Goal: Information Seeking & Learning: Learn about a topic

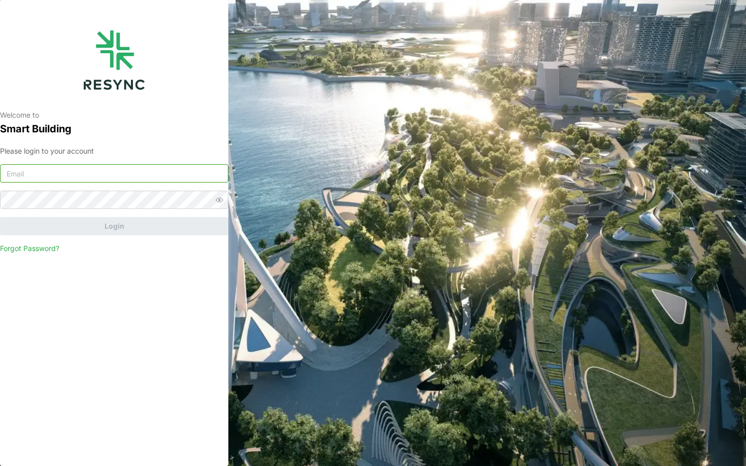
type input "sdc_display@resynctech.com"
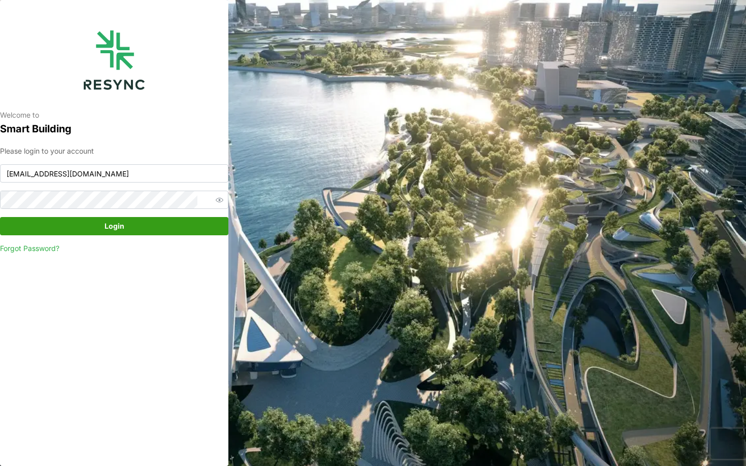
click at [197, 229] on span "Login" at bounding box center [114, 226] width 209 height 17
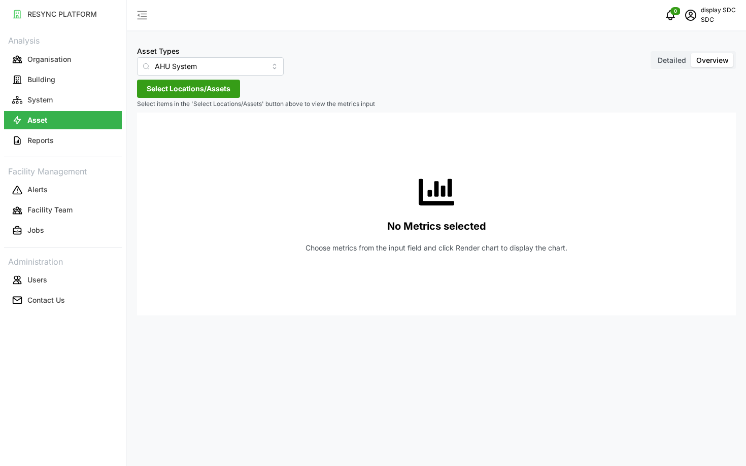
click at [164, 77] on div "Asset Types AHU System Detailed Overview Select Locations/Assets Select items i…" at bounding box center [436, 233] width 619 height 466
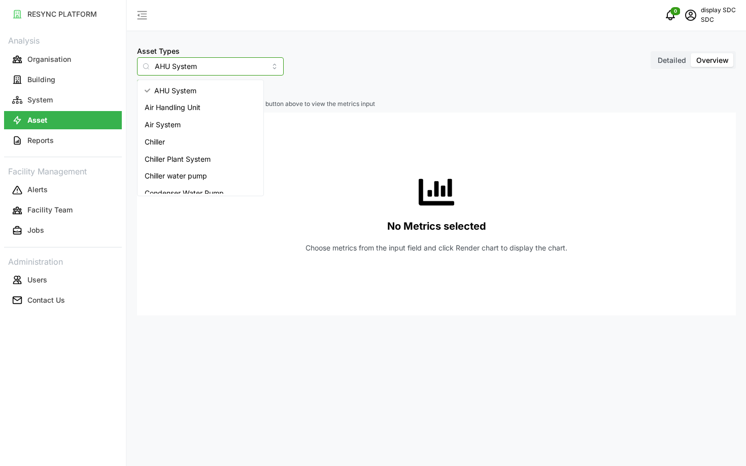
click at [164, 65] on input "AHU System" at bounding box center [210, 66] width 147 height 18
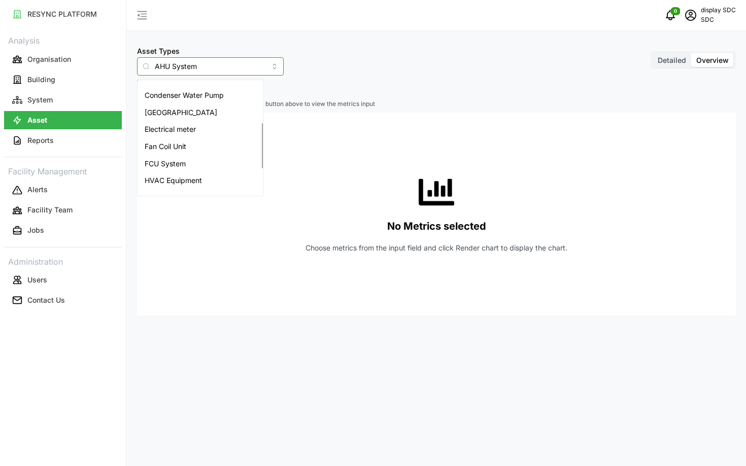
scroll to position [99, 0]
click at [168, 122] on div "Electrical meter" at bounding box center [201, 127] width 122 height 17
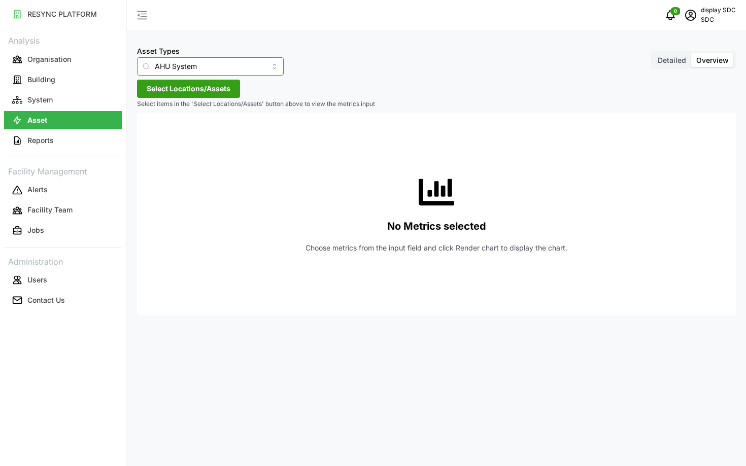
type input "Electrical meter"
click at [193, 92] on span "Select Locations/Assets" at bounding box center [189, 88] width 84 height 17
click at [182, 119] on input at bounding box center [208, 118] width 124 height 18
type input "4271463634"
click at [284, 115] on span "clear" at bounding box center [292, 117] width 17 height 7
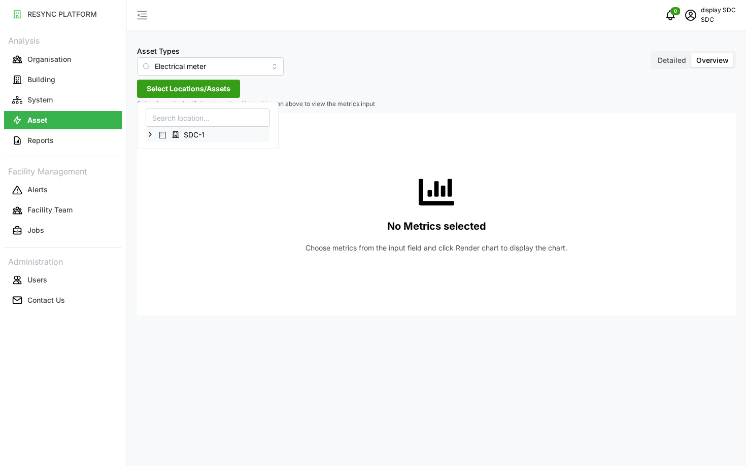
click at [149, 134] on icon at bounding box center [150, 134] width 8 height 8
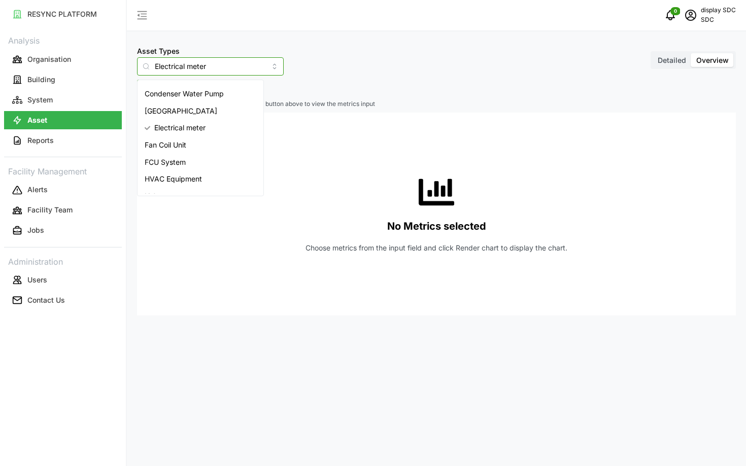
click at [180, 61] on input "Electrical meter" at bounding box center [210, 66] width 147 height 18
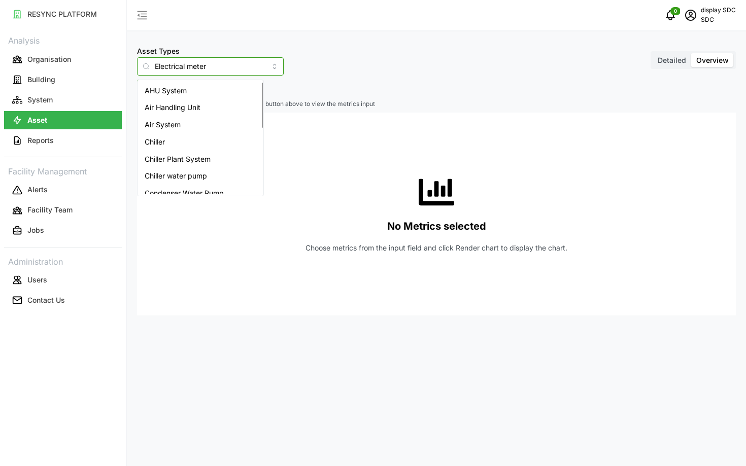
click at [172, 111] on span "Air Handling Unit" at bounding box center [173, 107] width 56 height 11
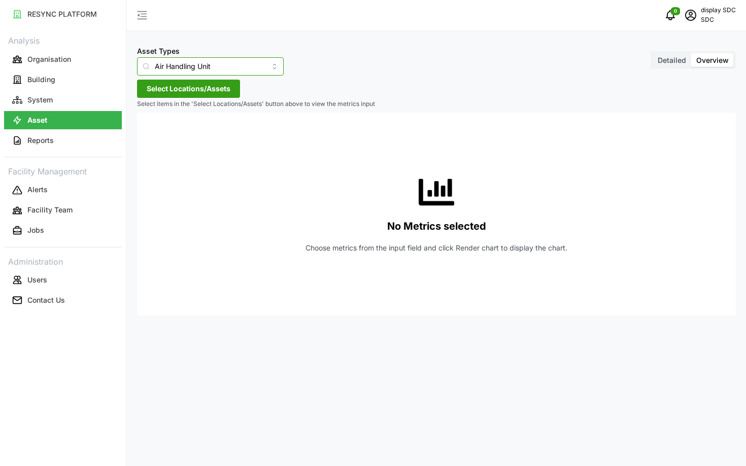
click at [171, 69] on input "Air Handling Unit" at bounding box center [210, 66] width 147 height 18
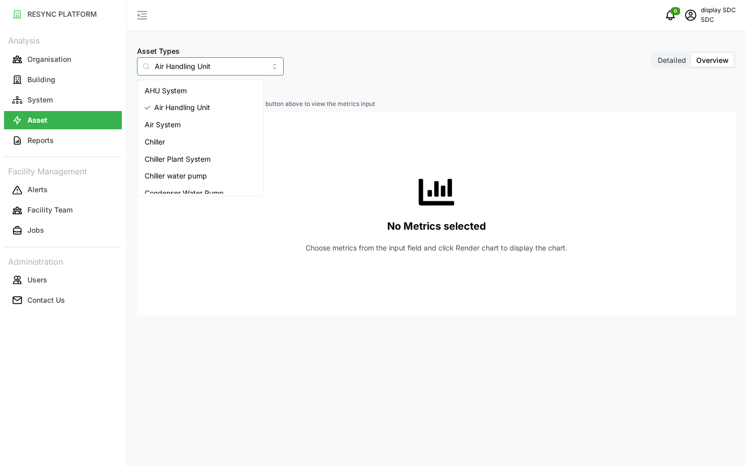
click at [182, 90] on span "AHU System" at bounding box center [166, 90] width 42 height 11
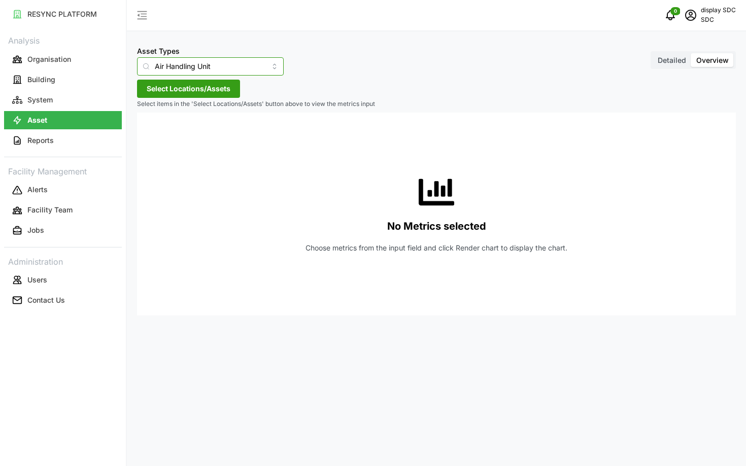
type input "AHU System"
click at [198, 92] on span "Select Locations/Assets" at bounding box center [189, 88] width 84 height 17
click at [162, 138] on div "SDC-1" at bounding box center [207, 134] width 123 height 15
click at [162, 136] on span "Select SDC-1" at bounding box center [162, 135] width 7 height 7
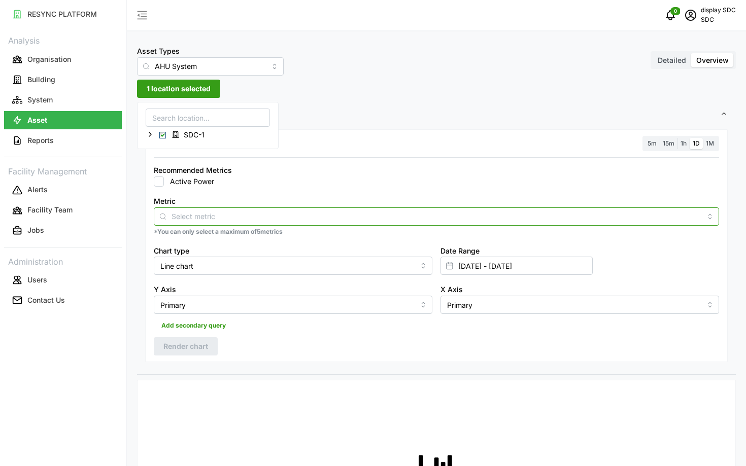
click at [291, 216] on input "Metric" at bounding box center [437, 216] width 530 height 11
click at [294, 247] on div "Active power" at bounding box center [436, 240] width 560 height 17
checkbox input "true"
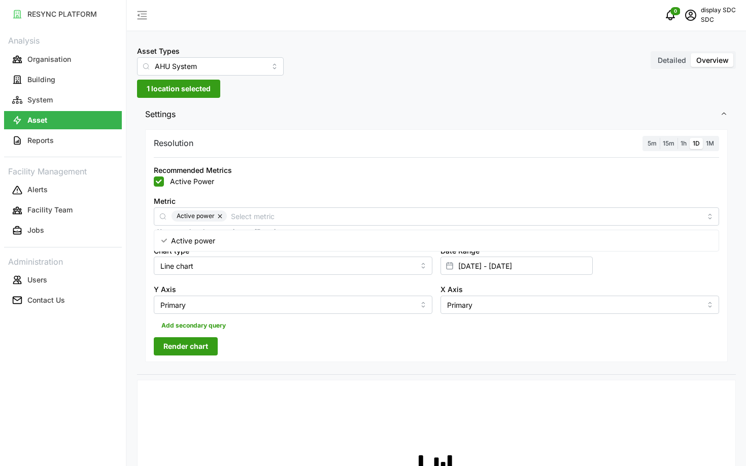
click at [656, 143] on span "5m" at bounding box center [652, 144] width 9 height 8
click at [644, 138] on input "5m" at bounding box center [644, 138] width 0 height 0
click at [187, 347] on span "Render chart" at bounding box center [185, 346] width 45 height 17
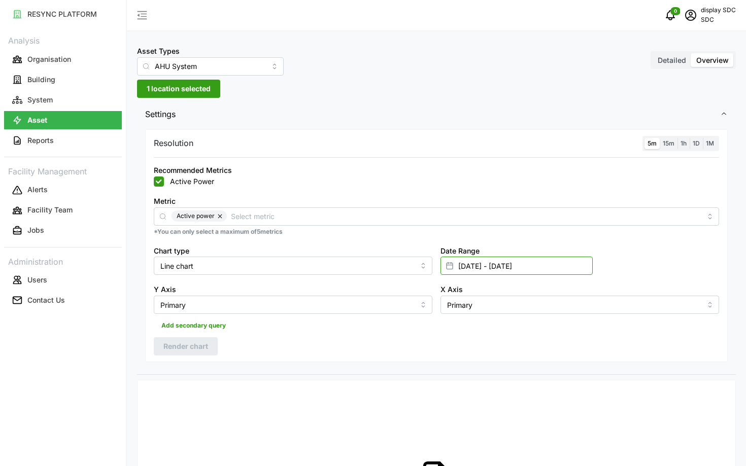
click at [564, 267] on input "[DATE] - [DATE]" at bounding box center [516, 266] width 152 height 18
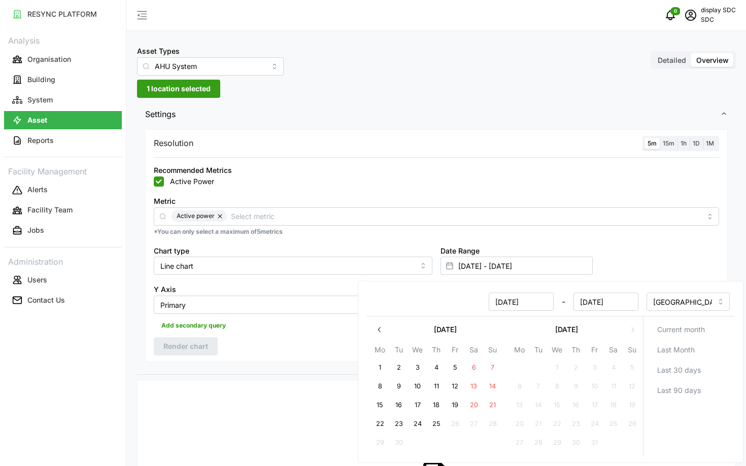
click at [437, 432] on button "25" at bounding box center [436, 424] width 18 height 18
type input "[DATE] - [DATE]"
type input "[DATE]"
click at [420, 429] on button "24" at bounding box center [418, 424] width 18 height 18
type input "[DATE] - [DATE]"
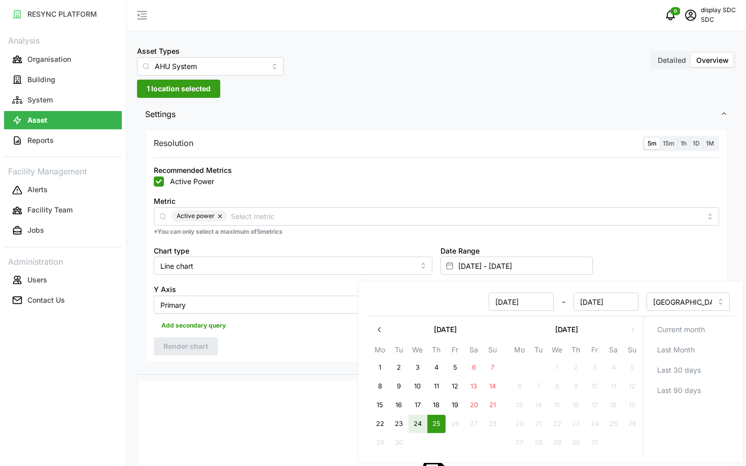
type input "[DATE]"
click at [258, 370] on div "Resolution 5m 15m 1h 1D 1M Recommended Metrics Active Power Metric Active power…" at bounding box center [436, 251] width 599 height 248
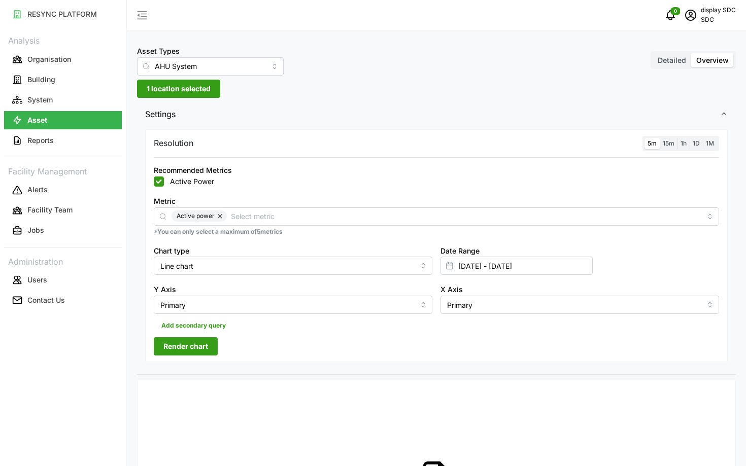
click at [189, 349] on span "Render chart" at bounding box center [185, 346] width 45 height 17
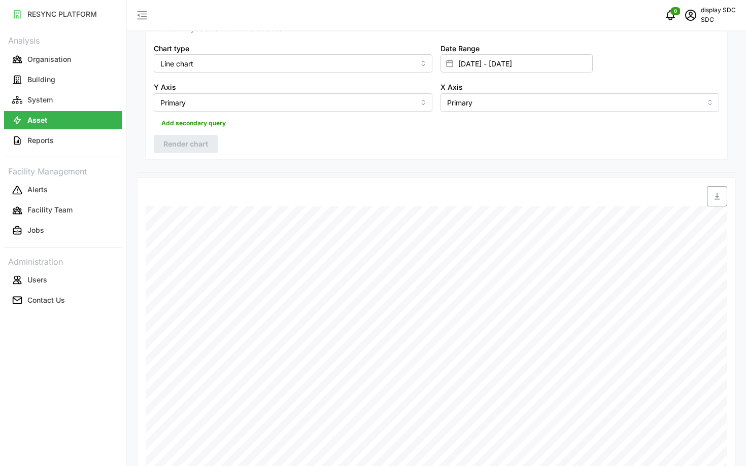
scroll to position [326, 0]
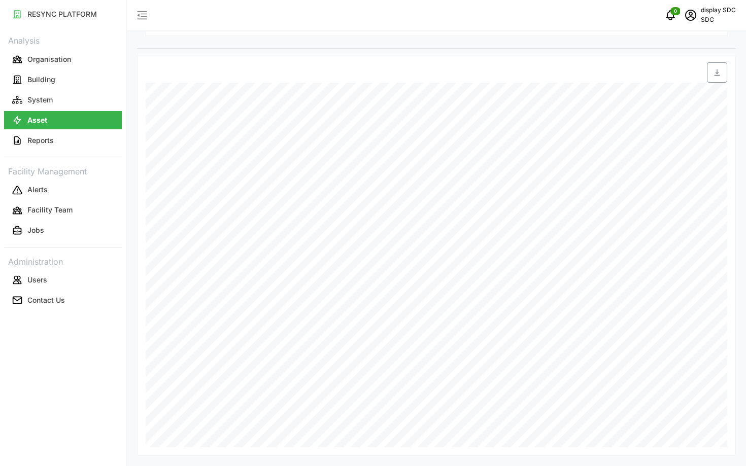
click at [153, 454] on div "Date Time: [DATE] 21:49 AHU System: Active Power: N/A" at bounding box center [436, 255] width 599 height 402
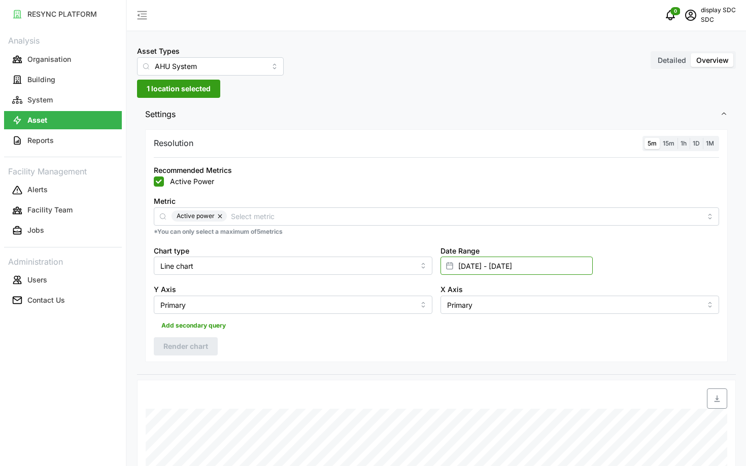
click at [496, 275] on input "[DATE] - [DATE]" at bounding box center [516, 266] width 152 height 18
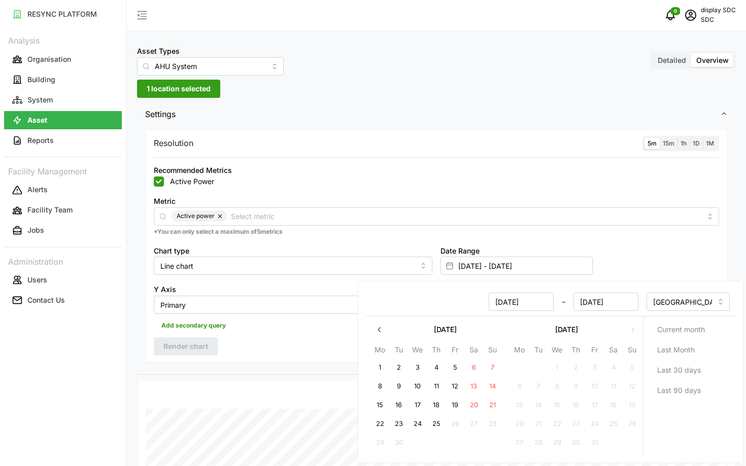
click at [438, 428] on button "25" at bounding box center [436, 424] width 18 height 18
type input "[DATE] - [DATE]"
type input "[DATE]"
click at [438, 428] on button "25" at bounding box center [436, 424] width 18 height 18
click at [254, 328] on div "Add secondary query" at bounding box center [436, 323] width 565 height 19
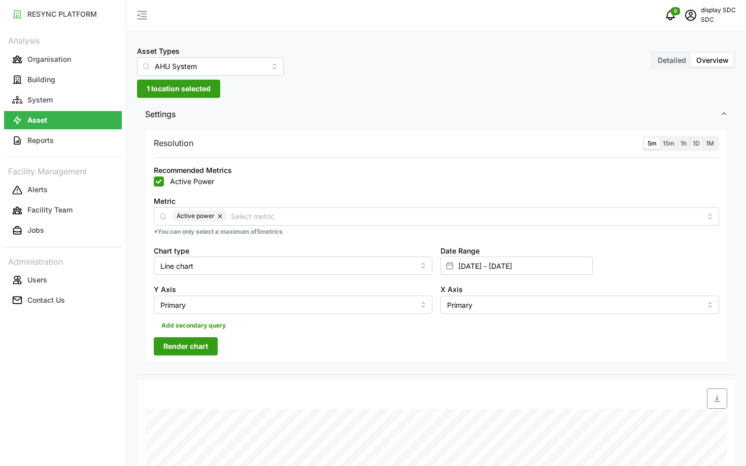
click at [201, 341] on span "Render chart" at bounding box center [185, 346] width 45 height 17
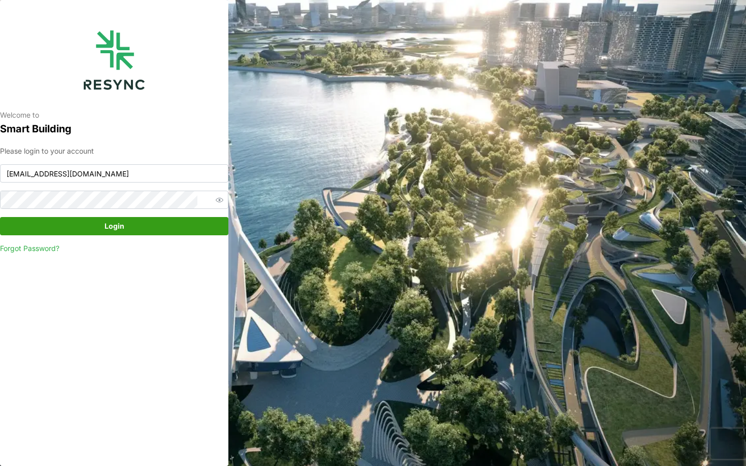
click at [133, 237] on div "Please login to your account sdc_display@resynctech.com Login Forgot Password?" at bounding box center [114, 200] width 228 height 109
click at [116, 228] on span "Login" at bounding box center [115, 226] width 20 height 17
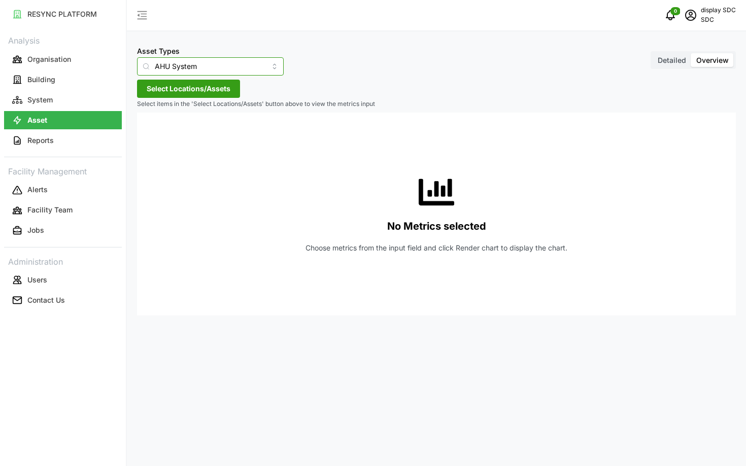
click at [205, 70] on input "AHU System" at bounding box center [210, 66] width 147 height 18
click at [179, 92] on span "Electrical meter" at bounding box center [170, 90] width 51 height 11
type input "Electrical meter"
click at [156, 92] on span "Select Locations/Assets" at bounding box center [189, 88] width 84 height 17
click at [148, 138] on icon at bounding box center [150, 134] width 8 height 8
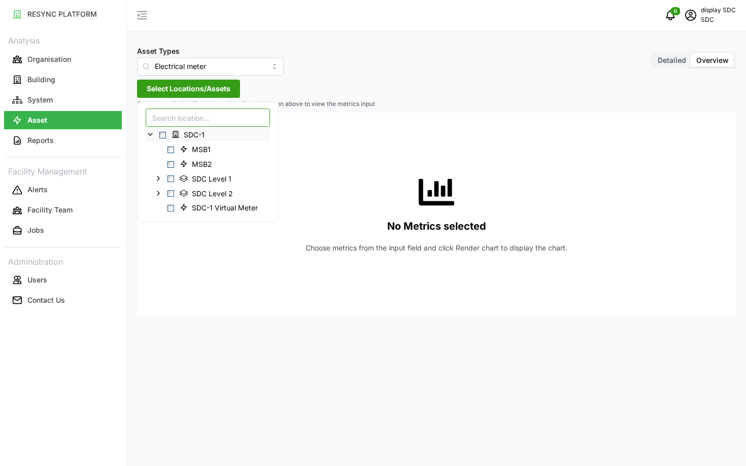
click at [235, 122] on input at bounding box center [208, 118] width 124 height 18
paste input "DB 2/1/1"
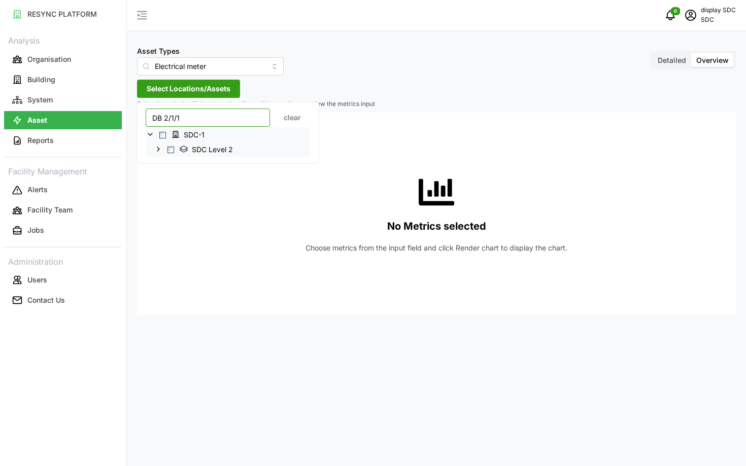
type input "DB 2/1/1"
click at [166, 149] on div "SDC Level 2" at bounding box center [228, 149] width 164 height 15
click at [170, 149] on span "Select SDC Level 2" at bounding box center [170, 150] width 7 height 7
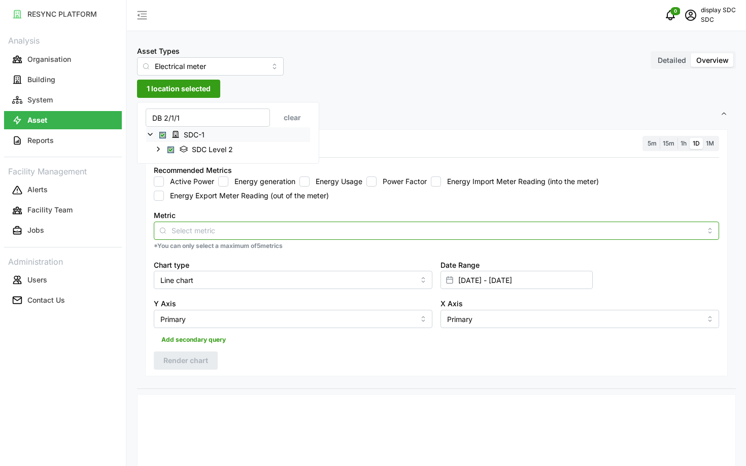
click at [222, 230] on input "Metric" at bounding box center [437, 230] width 530 height 11
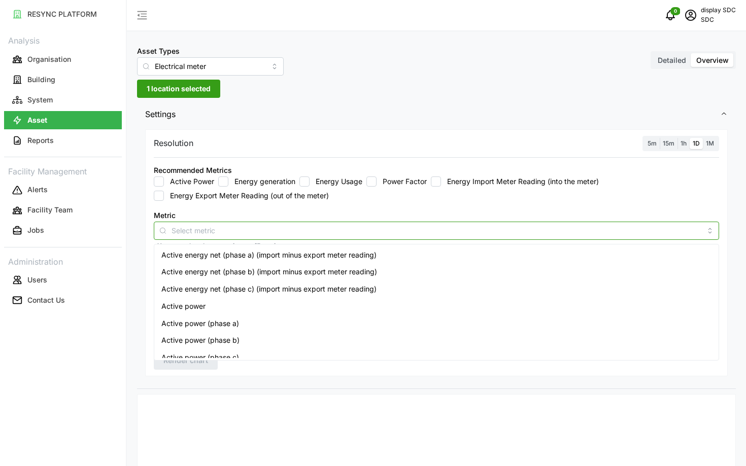
click at [213, 257] on span "Active energy net (phase a) (import minus export meter reading)" at bounding box center [268, 255] width 215 height 11
click at [209, 275] on span "Active energy net (phase b) (import minus export meter reading)" at bounding box center [269, 271] width 216 height 11
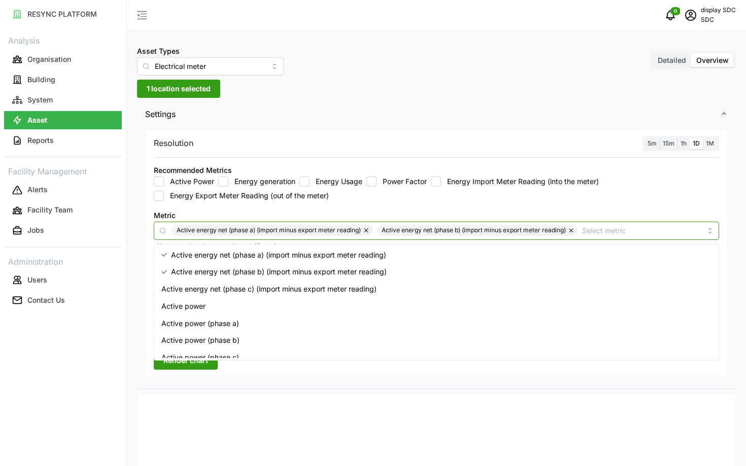
click at [200, 293] on span "Active energy net (phase c) (import minus export meter reading)" at bounding box center [268, 289] width 215 height 11
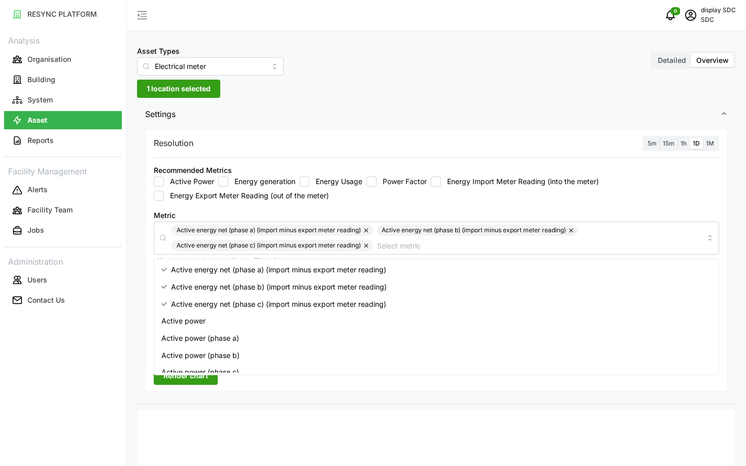
click at [124, 392] on div "RESYNC PLATFORM Analysis Organisation Building System Asset Reports Facility Ma…" at bounding box center [63, 233] width 126 height 466
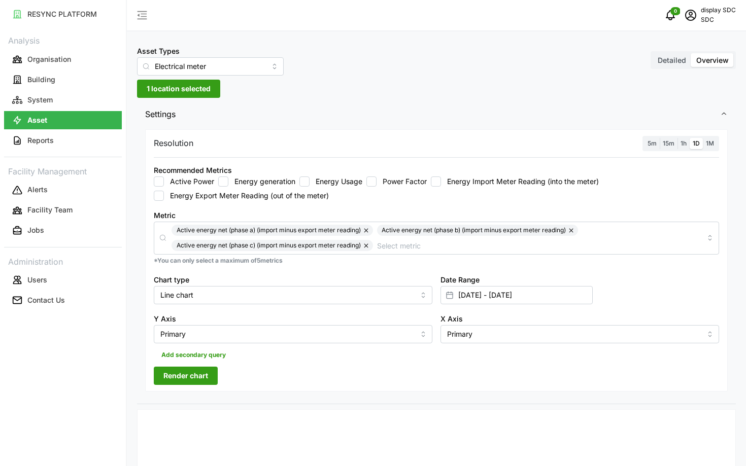
click at [648, 142] on span "5m" at bounding box center [652, 144] width 9 height 8
click at [644, 138] on input "5m" at bounding box center [644, 138] width 0 height 0
click at [190, 378] on span "Render chart" at bounding box center [185, 375] width 45 height 17
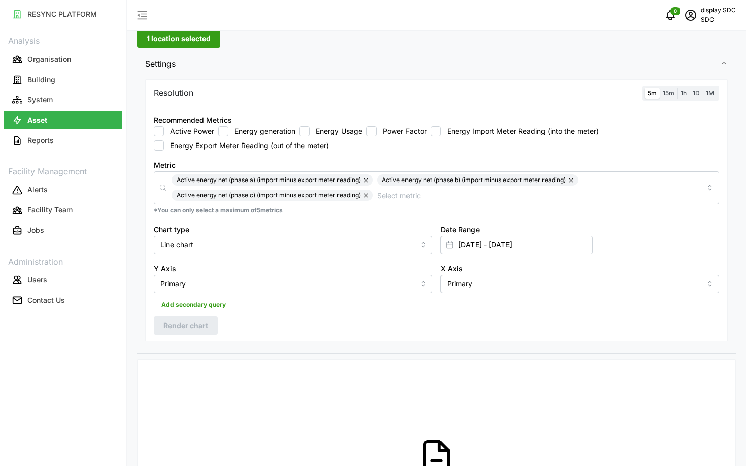
scroll to position [40, 0]
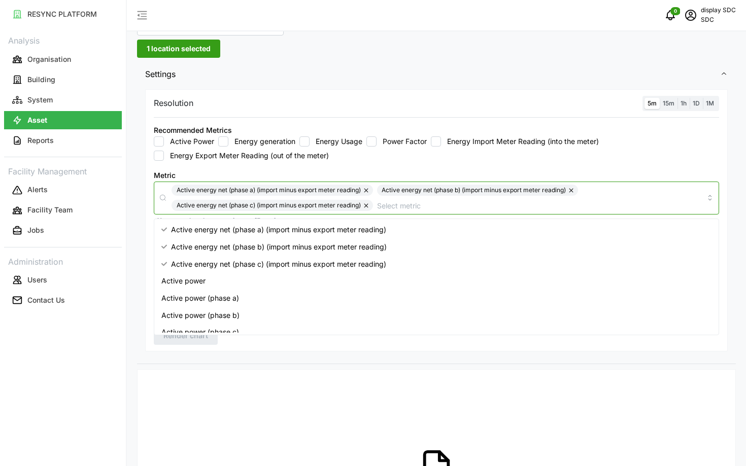
click at [481, 210] on input "Metric" at bounding box center [539, 205] width 324 height 11
click at [395, 278] on div "Active power" at bounding box center [436, 281] width 560 height 17
checkbox input "true"
click at [376, 298] on div "Active power (phase a)" at bounding box center [436, 298] width 560 height 17
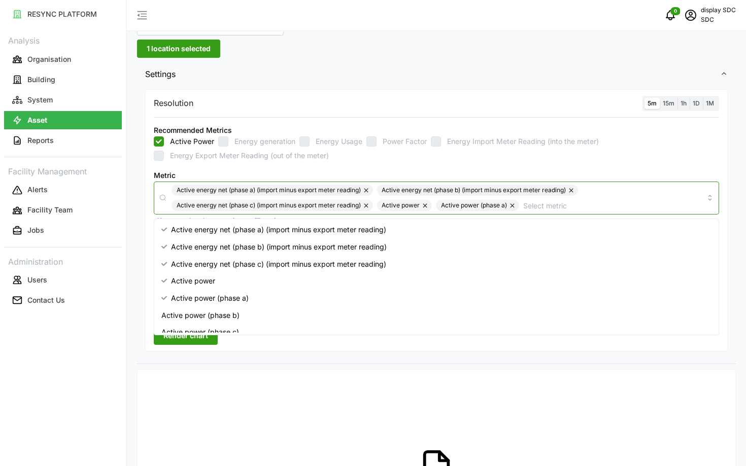
click at [362, 314] on div "Active power (phase b)" at bounding box center [436, 315] width 560 height 17
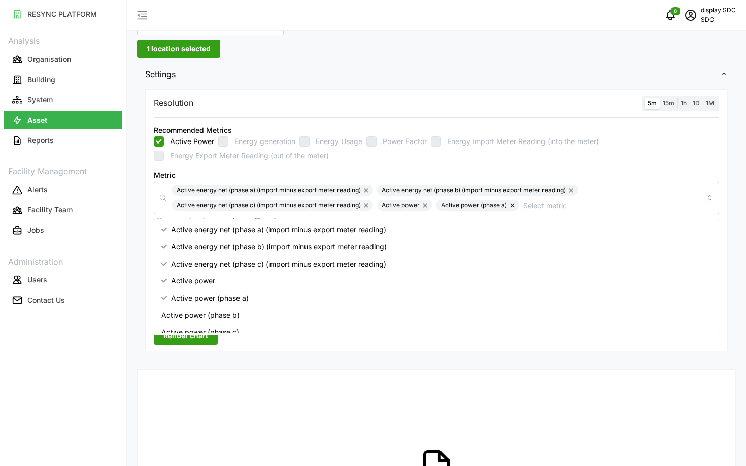
click at [216, 356] on div "Resolution 5m 15m 1h 1D 1M Recommended Metrics Active Power Energy generation E…" at bounding box center [436, 225] width 599 height 277
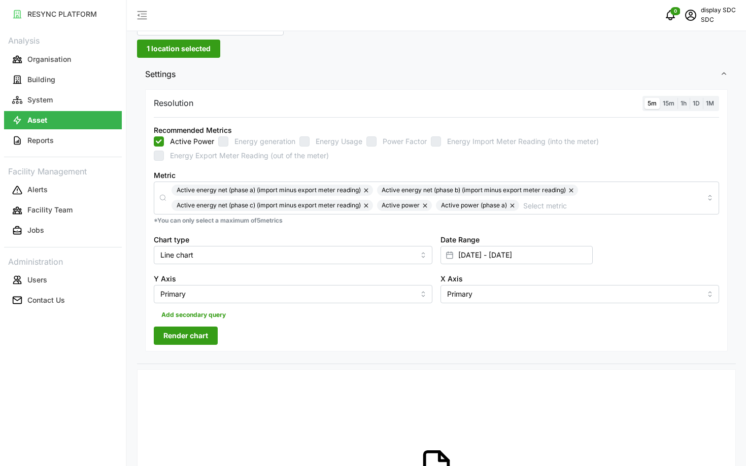
click at [188, 338] on span "Render chart" at bounding box center [185, 335] width 45 height 17
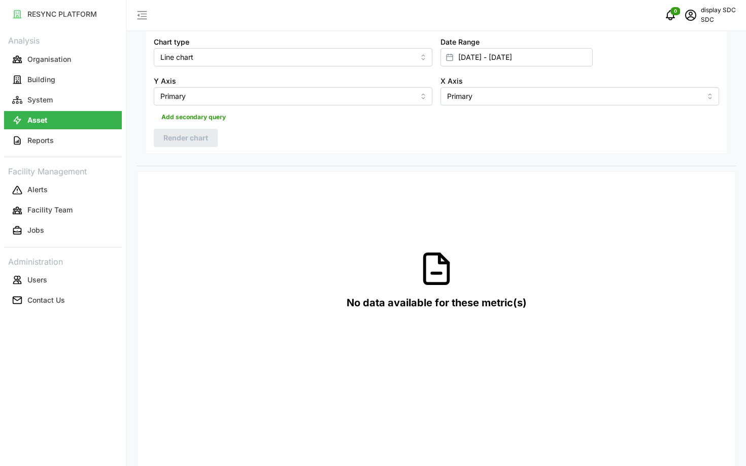
scroll to position [0, 0]
